Goal: Information Seeking & Learning: Learn about a topic

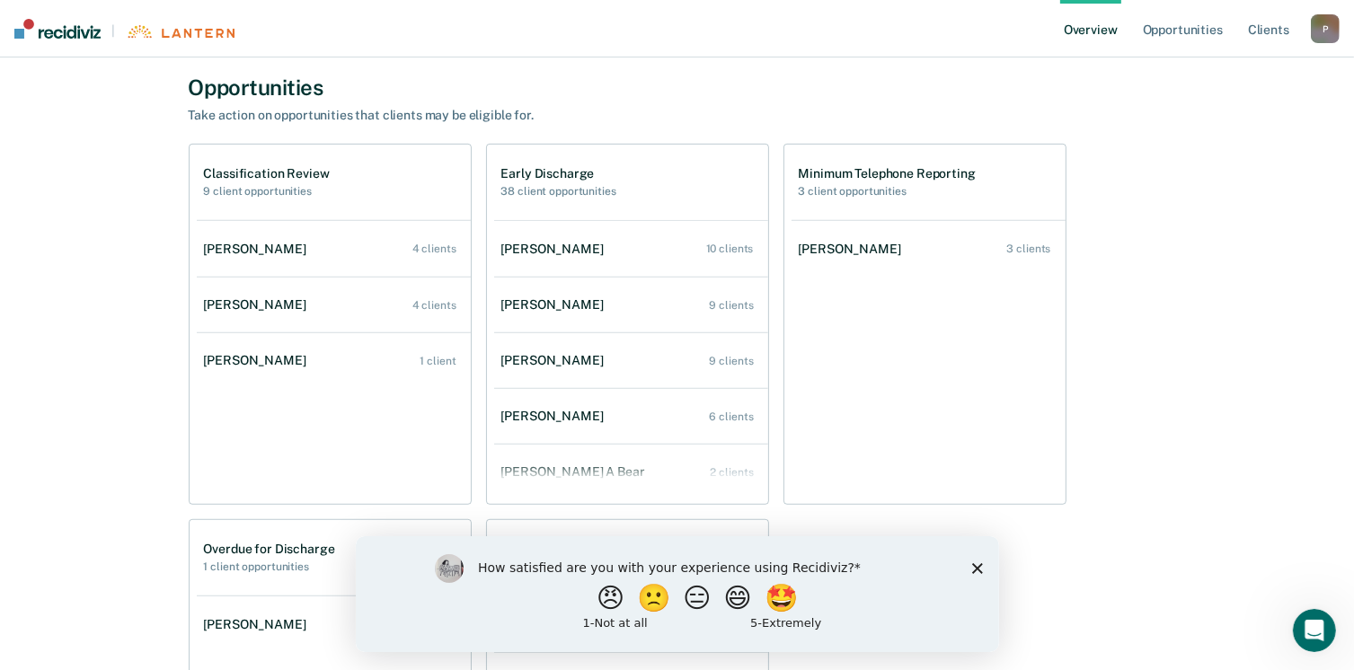
scroll to position [898, 0]
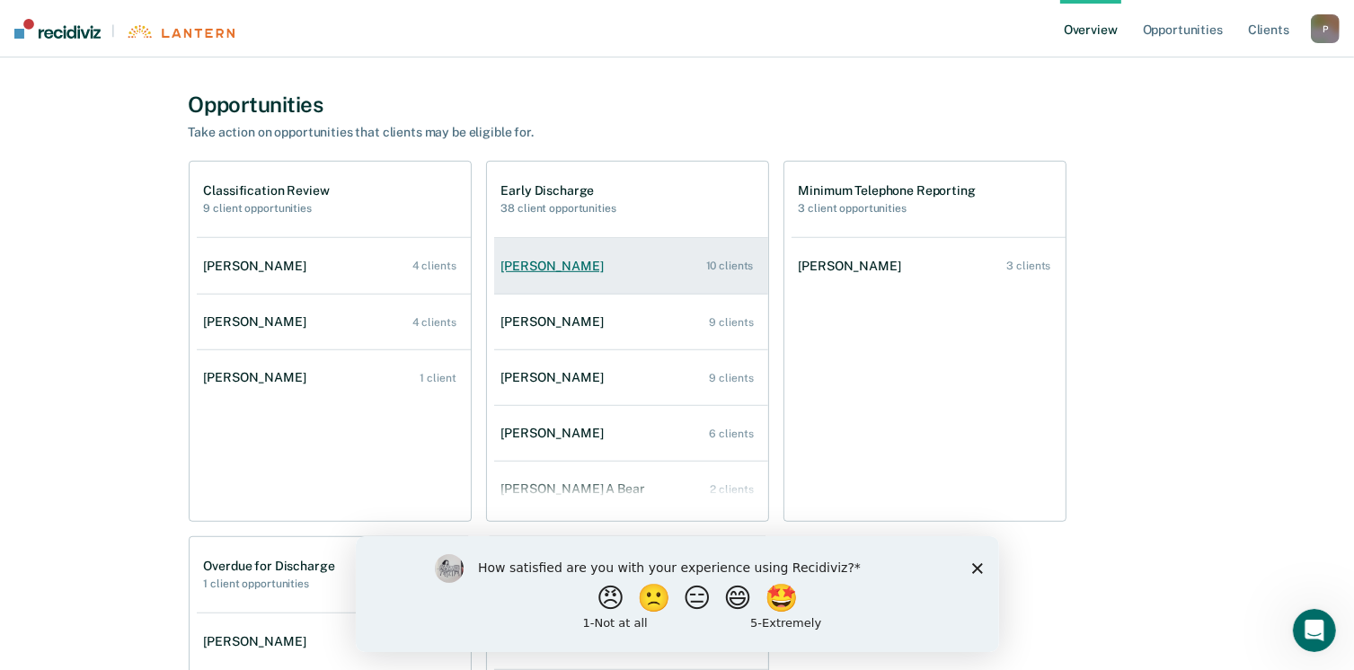
click at [578, 267] on div "[PERSON_NAME]" at bounding box center [556, 266] width 110 height 15
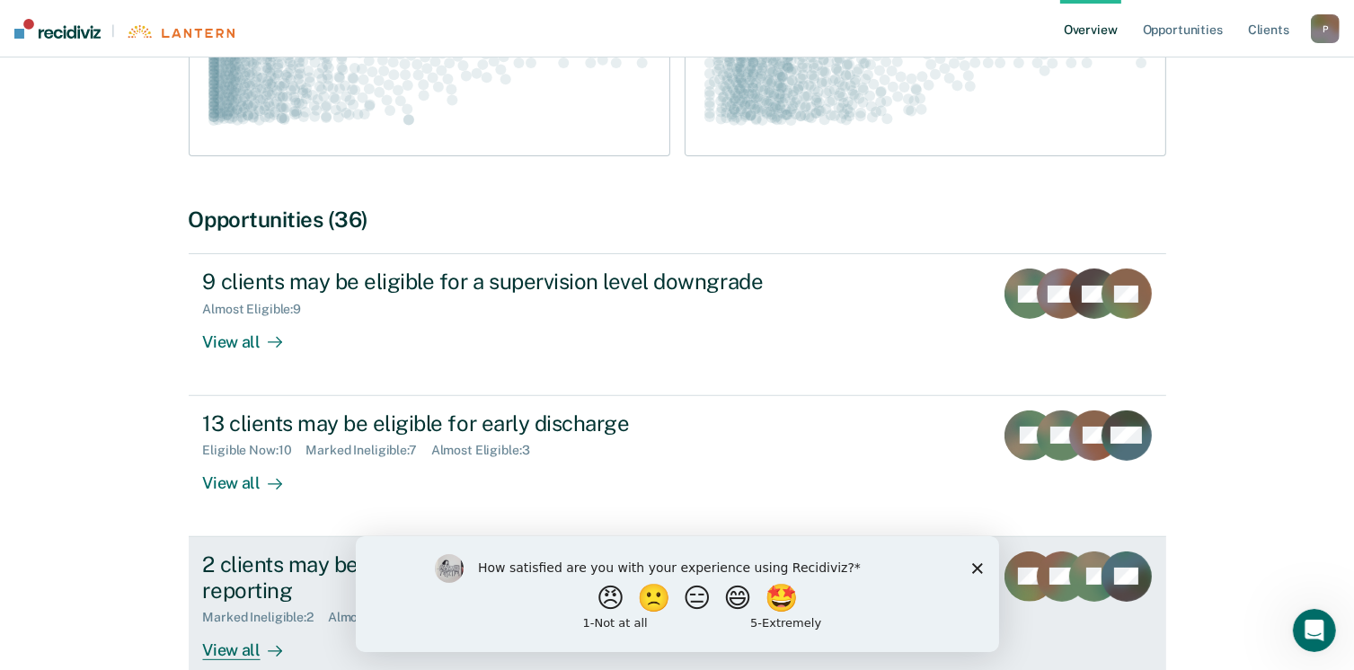
scroll to position [449, 0]
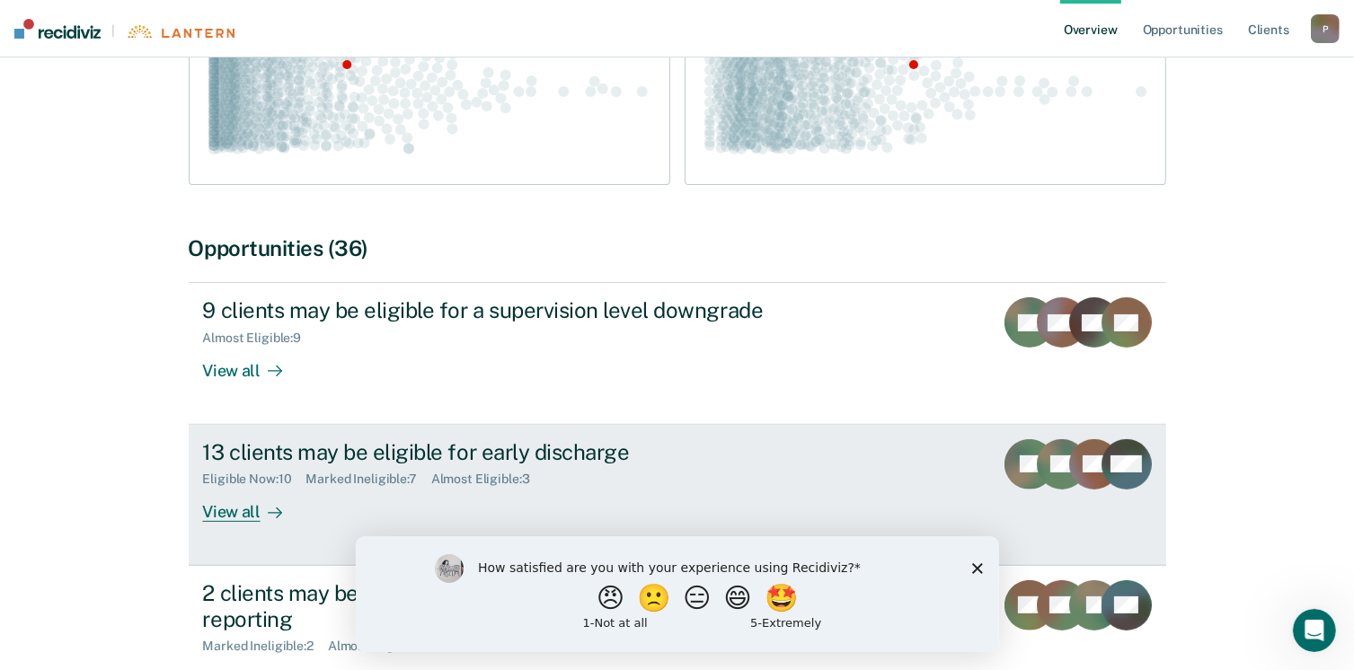
click at [250, 516] on div "View all" at bounding box center [253, 504] width 101 height 35
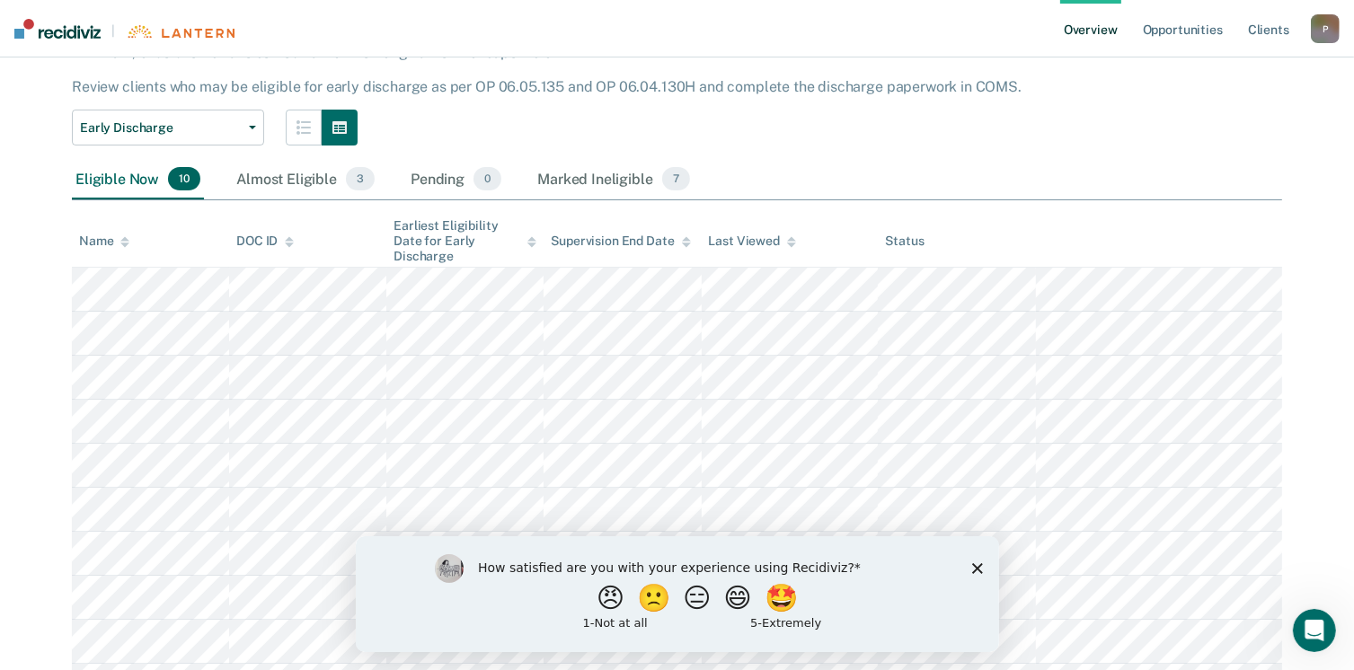
scroll to position [180, 0]
